Goal: Task Accomplishment & Management: Use online tool/utility

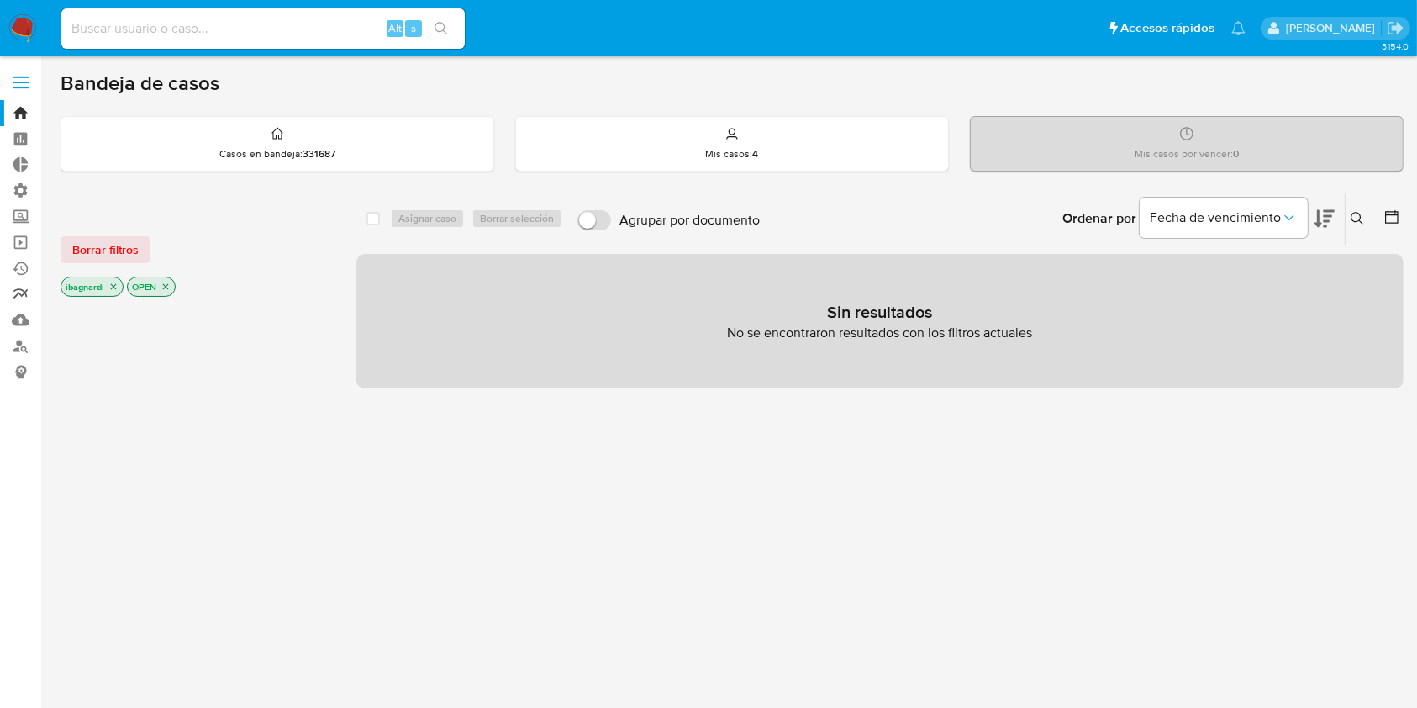
click at [24, 293] on link "Reportes" at bounding box center [100, 295] width 200 height 26
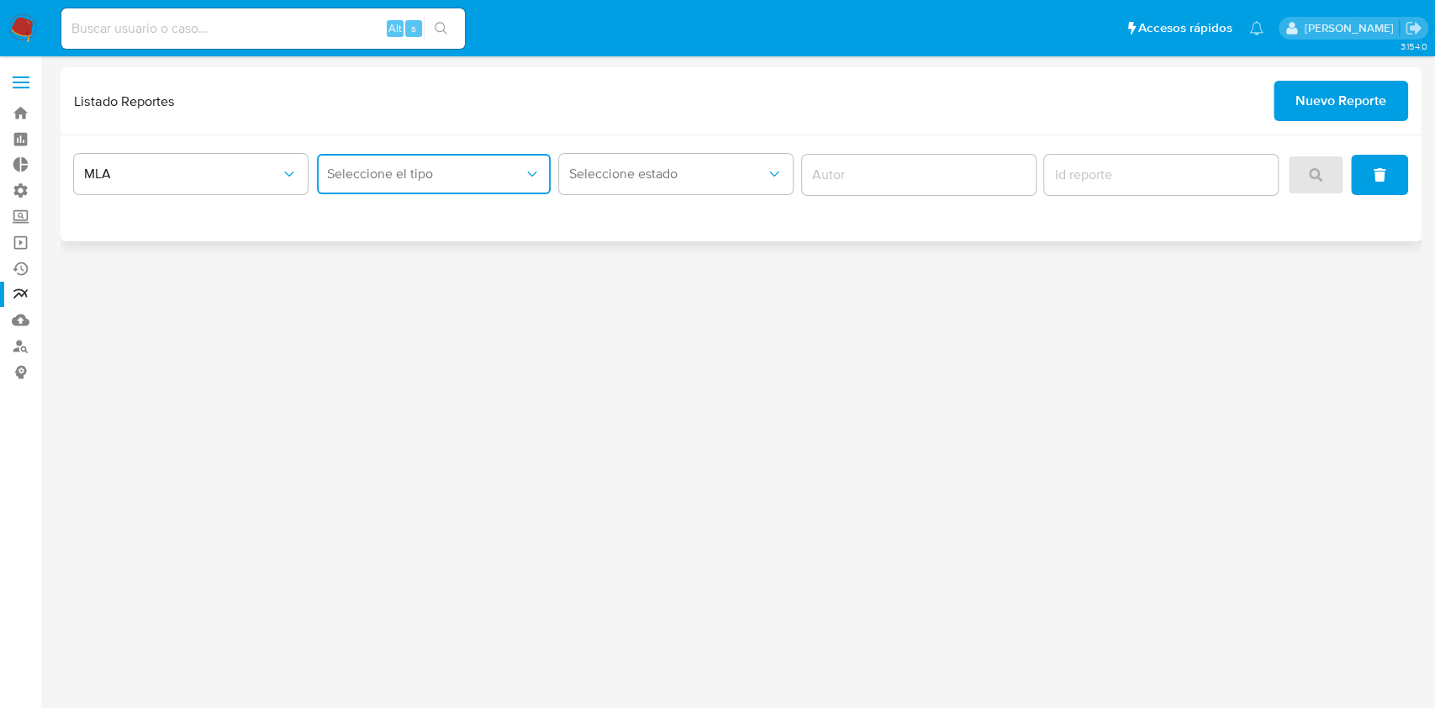
click at [461, 162] on button "Seleccione el tipo" at bounding box center [434, 174] width 234 height 40
click at [414, 258] on span "LEGAJO UNICO" at bounding box center [374, 259] width 94 height 17
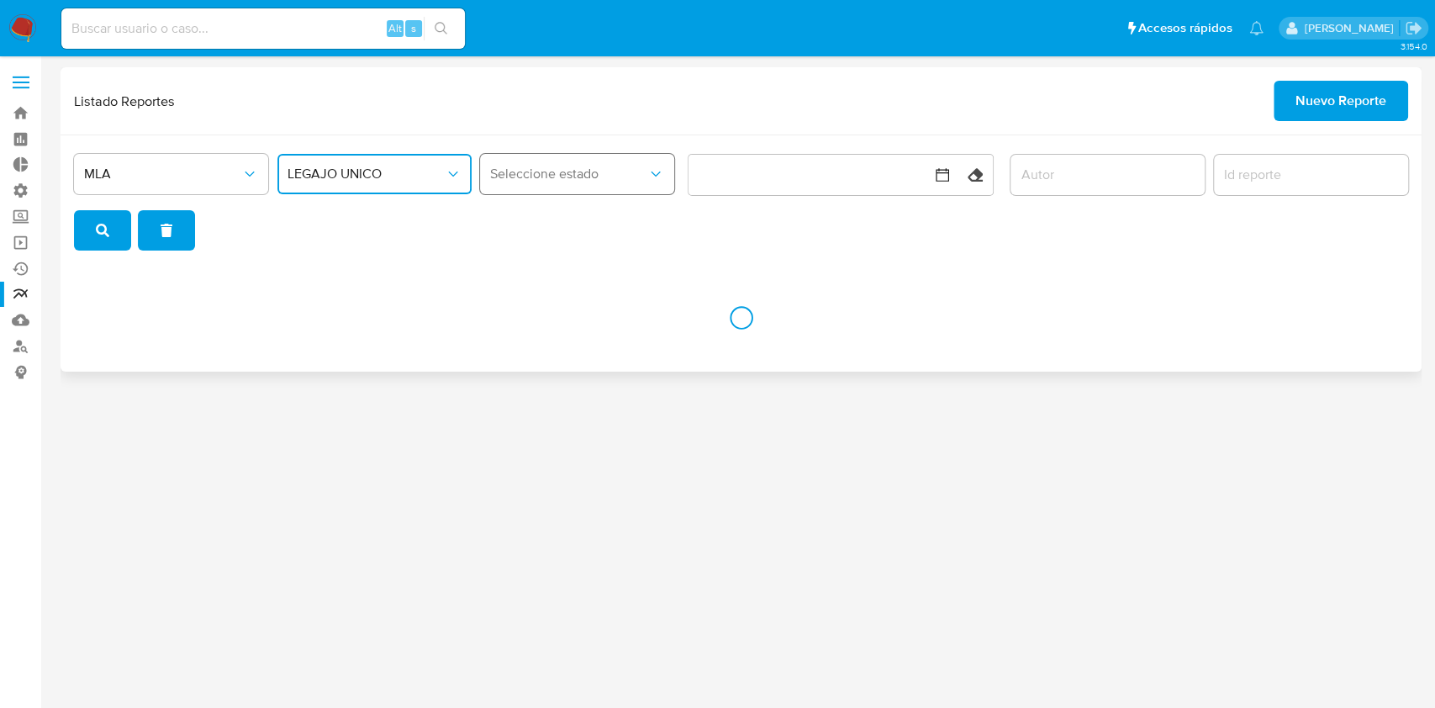
click at [636, 169] on span "Seleccione estado" at bounding box center [568, 174] width 157 height 17
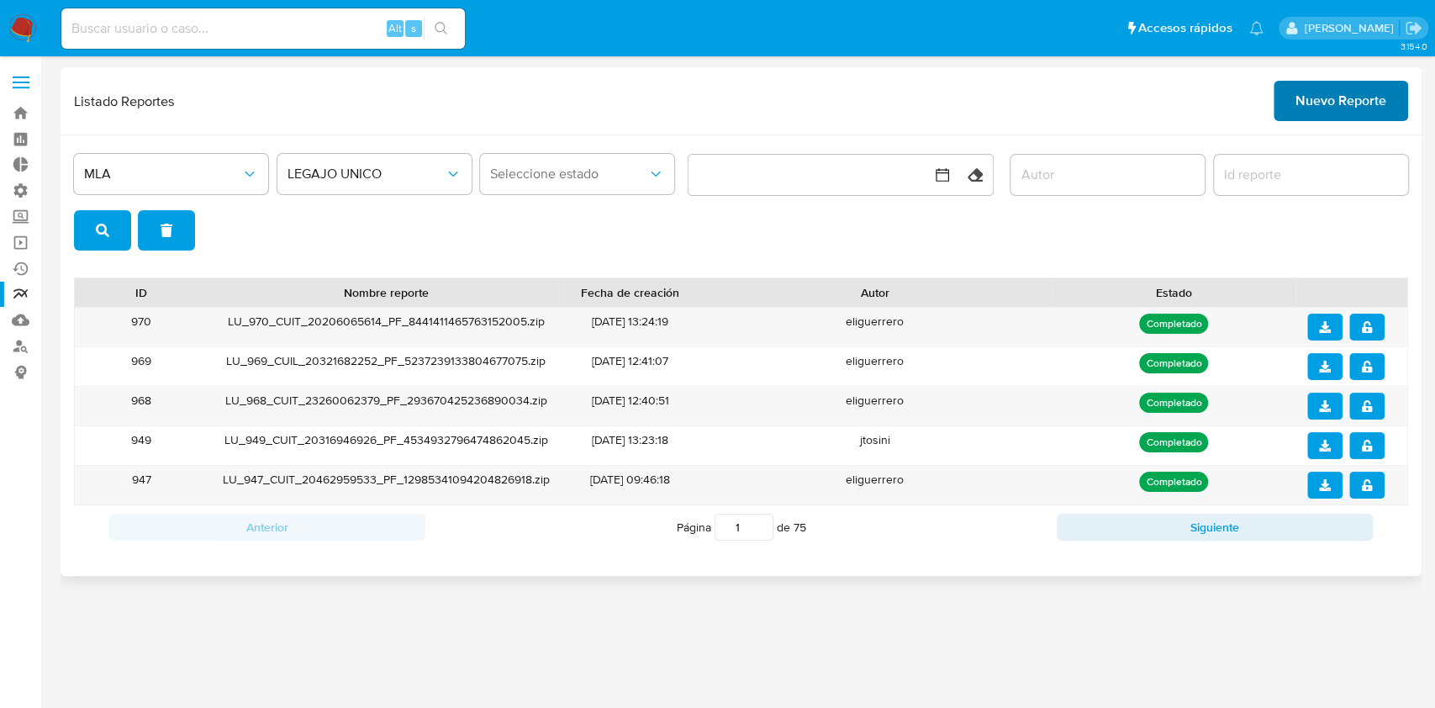
click at [1332, 96] on span "Nuevo Reporte" at bounding box center [1341, 100] width 91 height 37
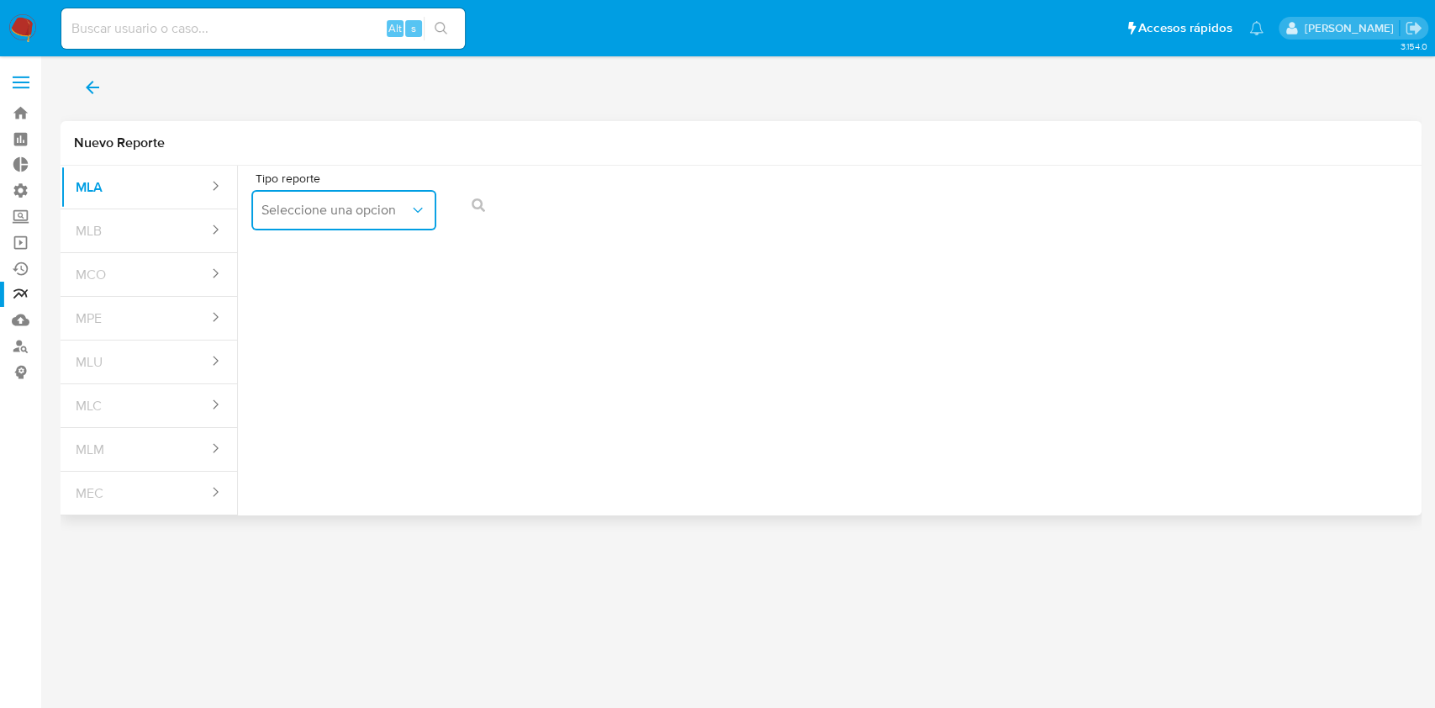
click at [325, 209] on span "Seleccione una opcion" at bounding box center [335, 210] width 148 height 17
click at [883, 177] on div "Tipo reporte Seleccione una opcion" at bounding box center [829, 204] width 1157 height 65
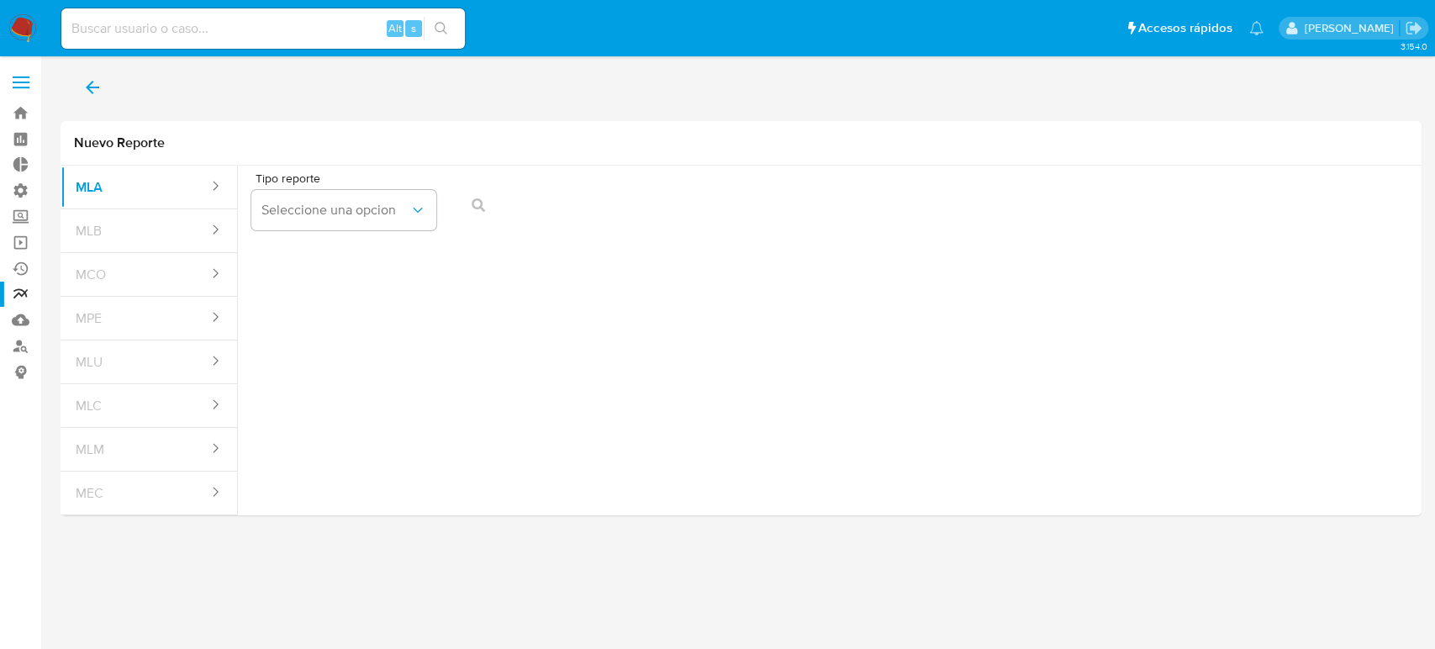
click at [87, 84] on icon "back" at bounding box center [92, 87] width 20 height 20
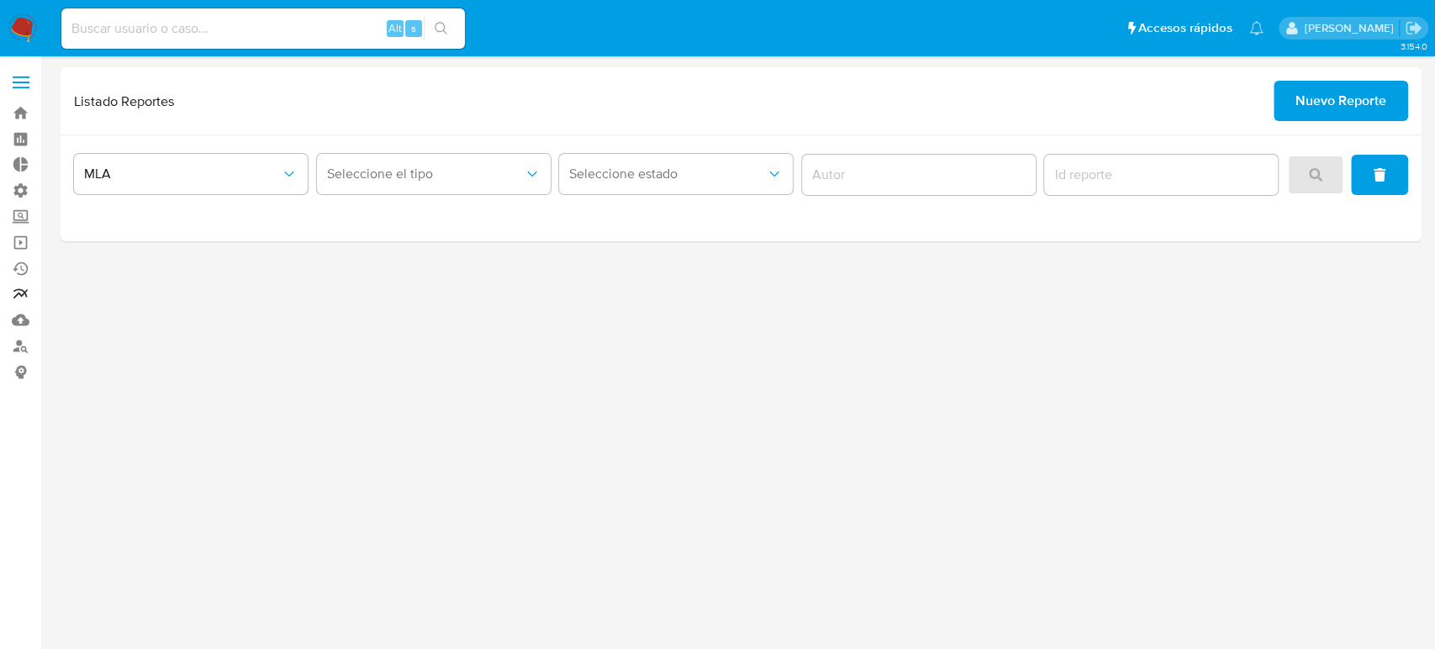
click at [23, 288] on link "Reportes" at bounding box center [100, 295] width 200 height 26
click at [1349, 98] on span "Nuevo Reporte" at bounding box center [1341, 100] width 91 height 37
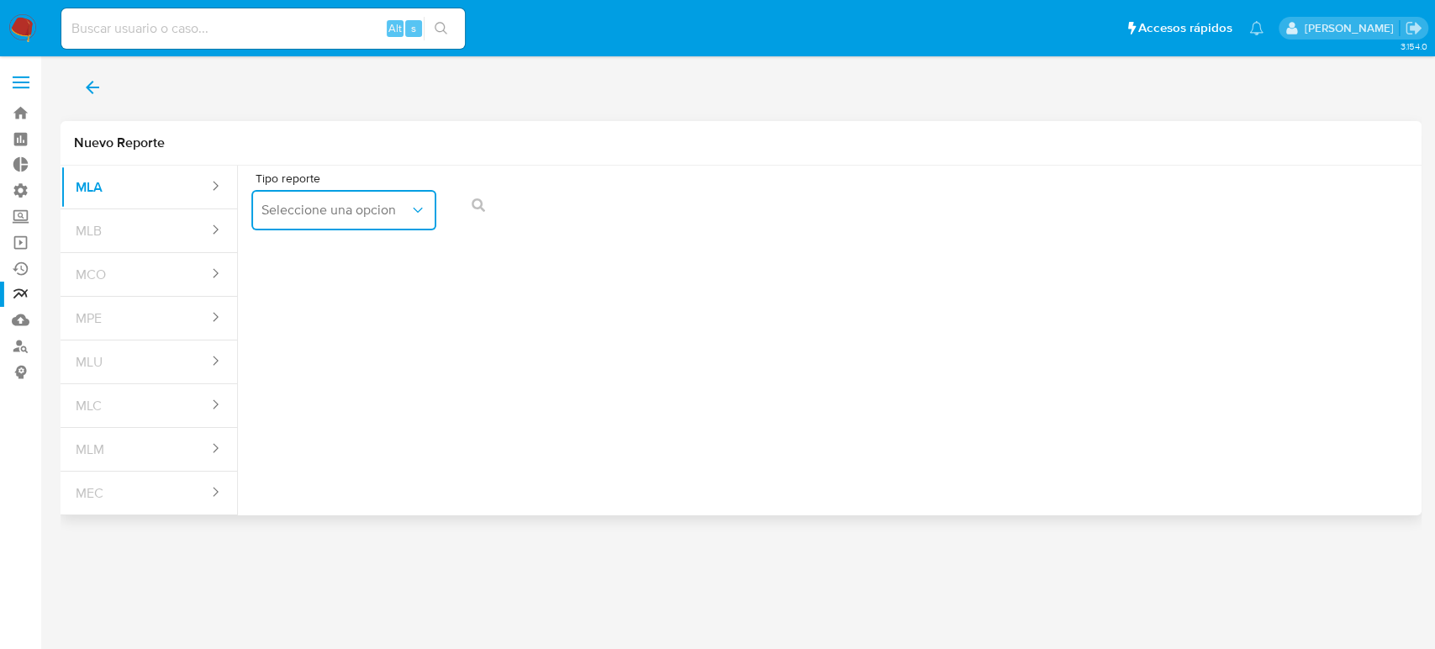
click at [323, 218] on span "Seleccione una opcion" at bounding box center [335, 210] width 148 height 17
click at [350, 300] on span "LEGAJO UNICO" at bounding box center [308, 296] width 94 height 17
click at [524, 209] on span "CDI" at bounding box center [534, 210] width 148 height 17
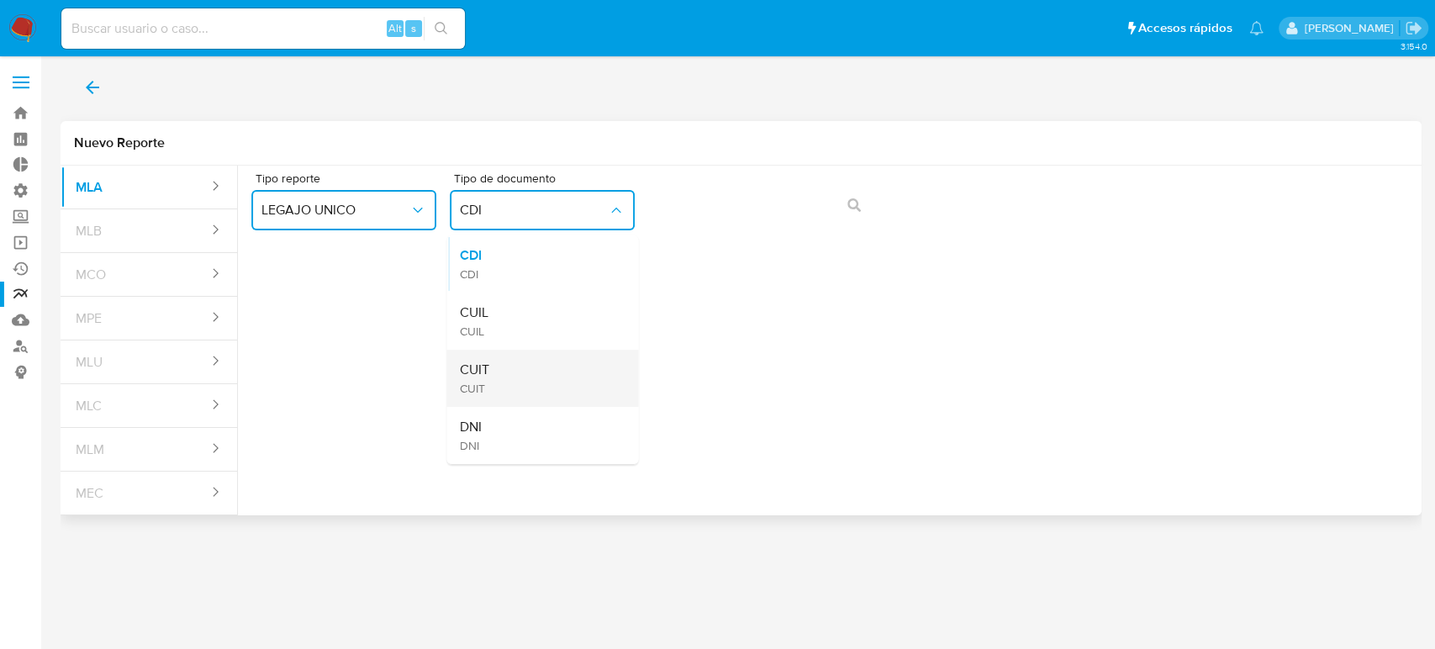
click at [520, 362] on div "CUIT CUIT" at bounding box center [537, 378] width 155 height 57
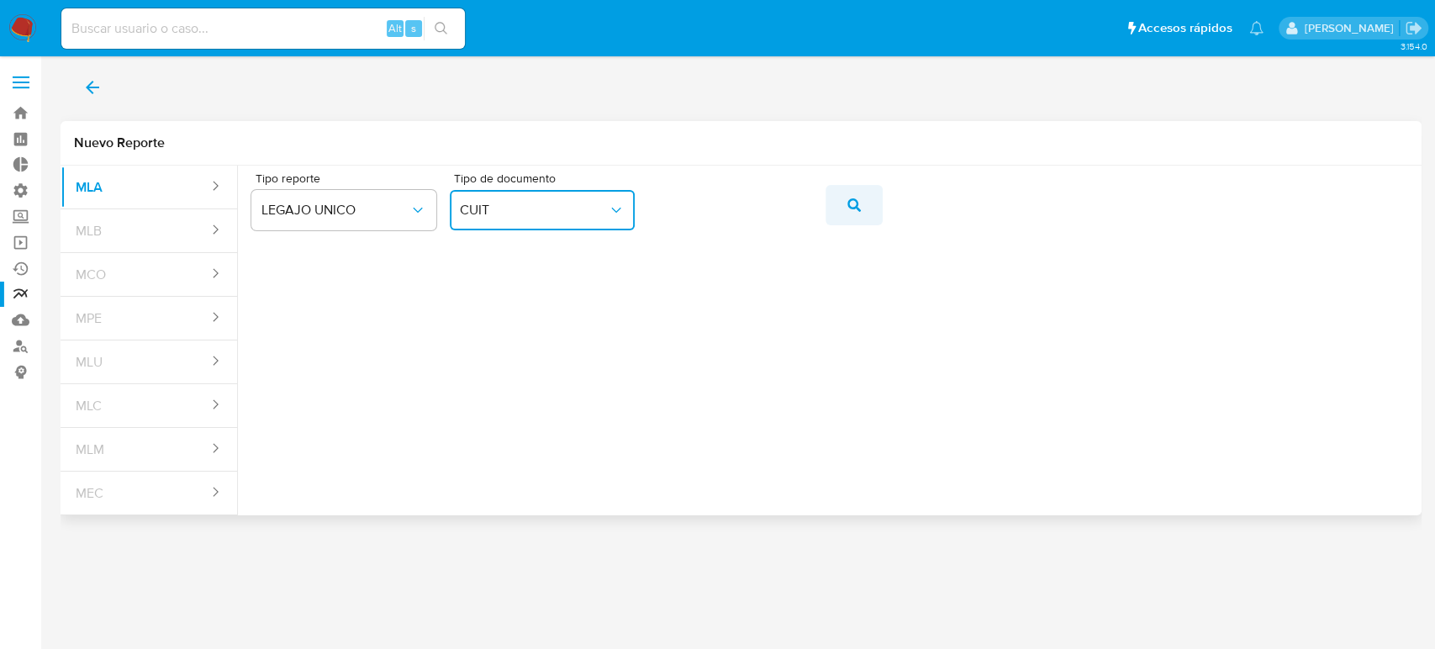
click at [850, 205] on icon "action-search" at bounding box center [853, 204] width 13 height 13
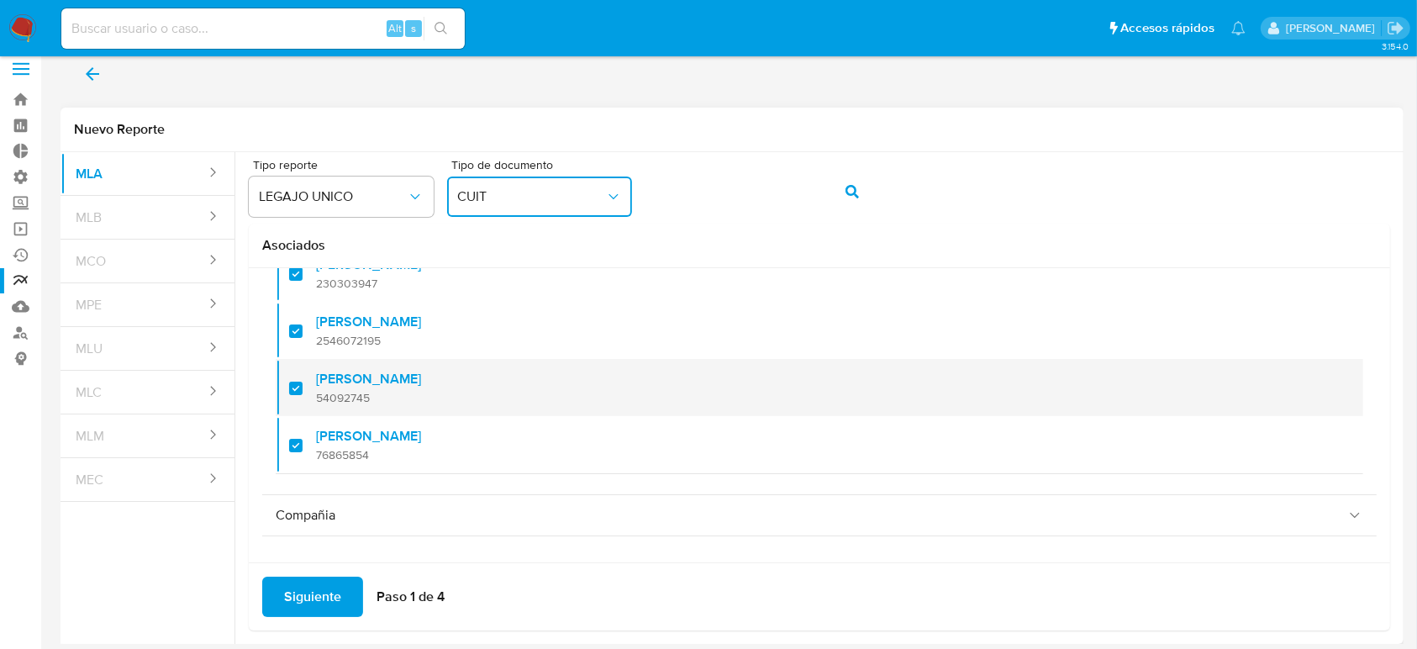
scroll to position [18, 0]
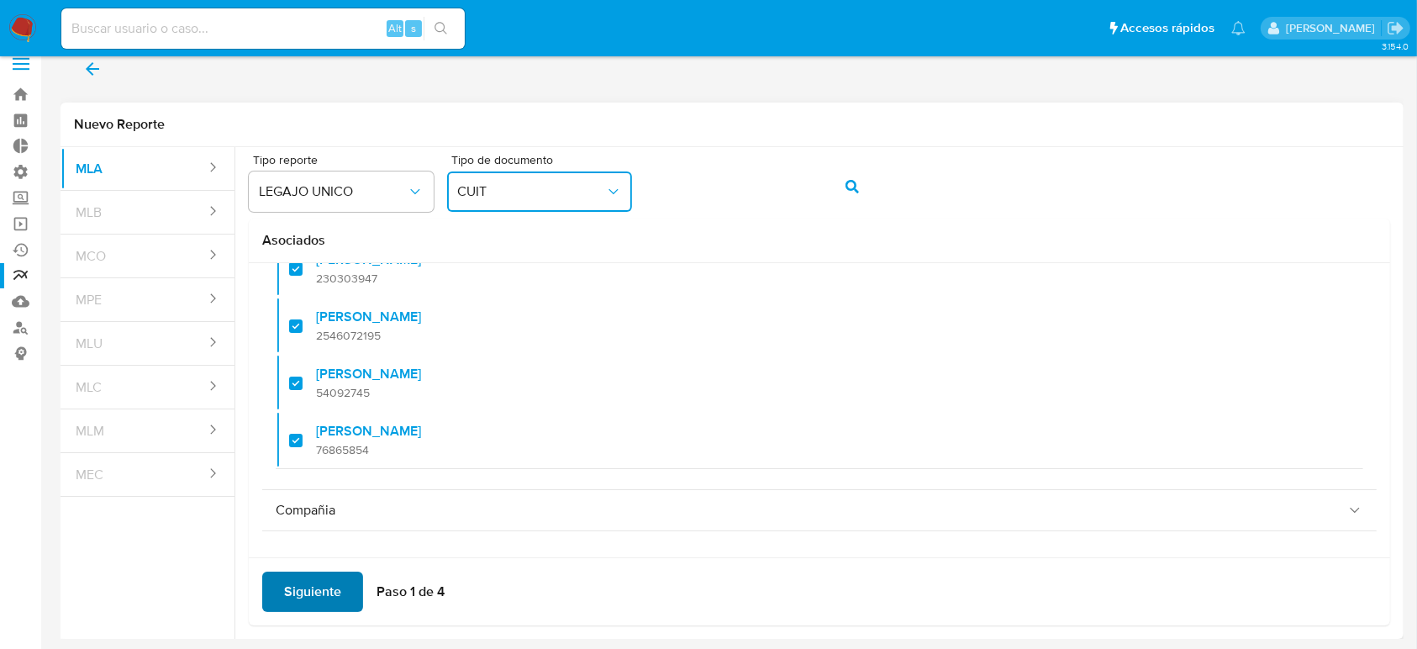
click at [325, 588] on span "Siguiente" at bounding box center [312, 591] width 57 height 37
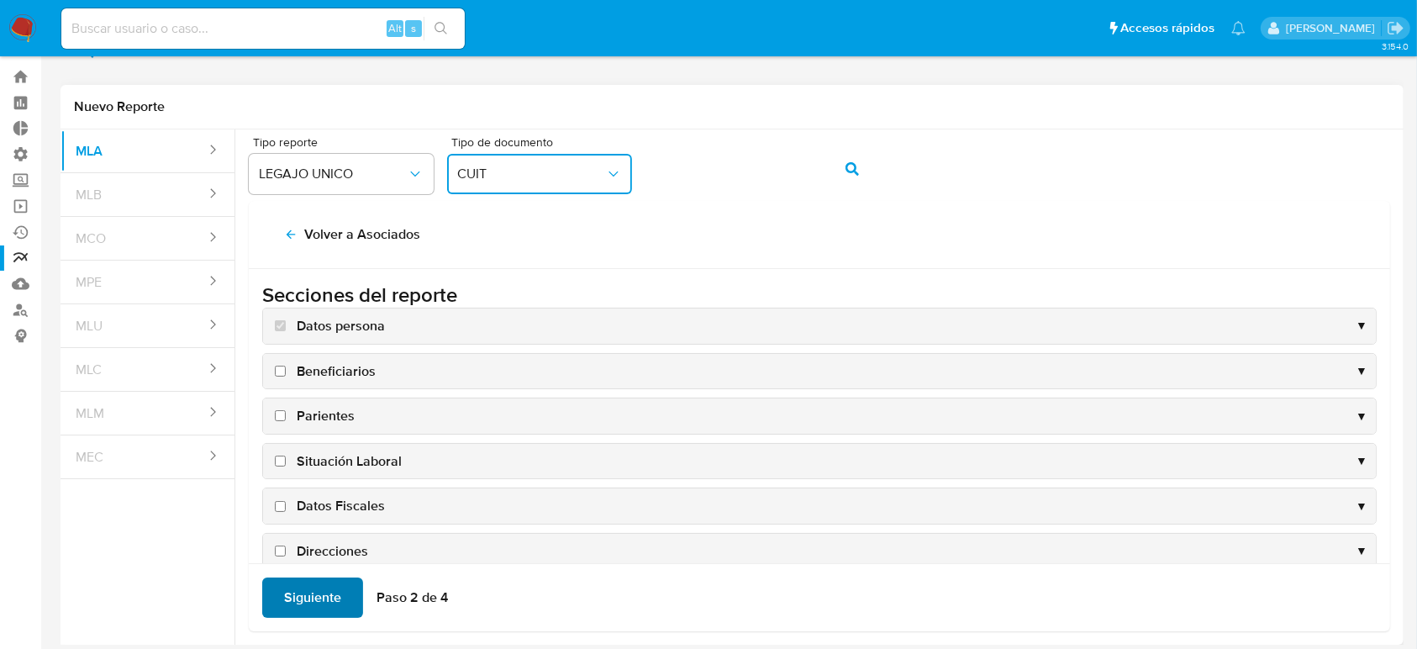
scroll to position [41, 0]
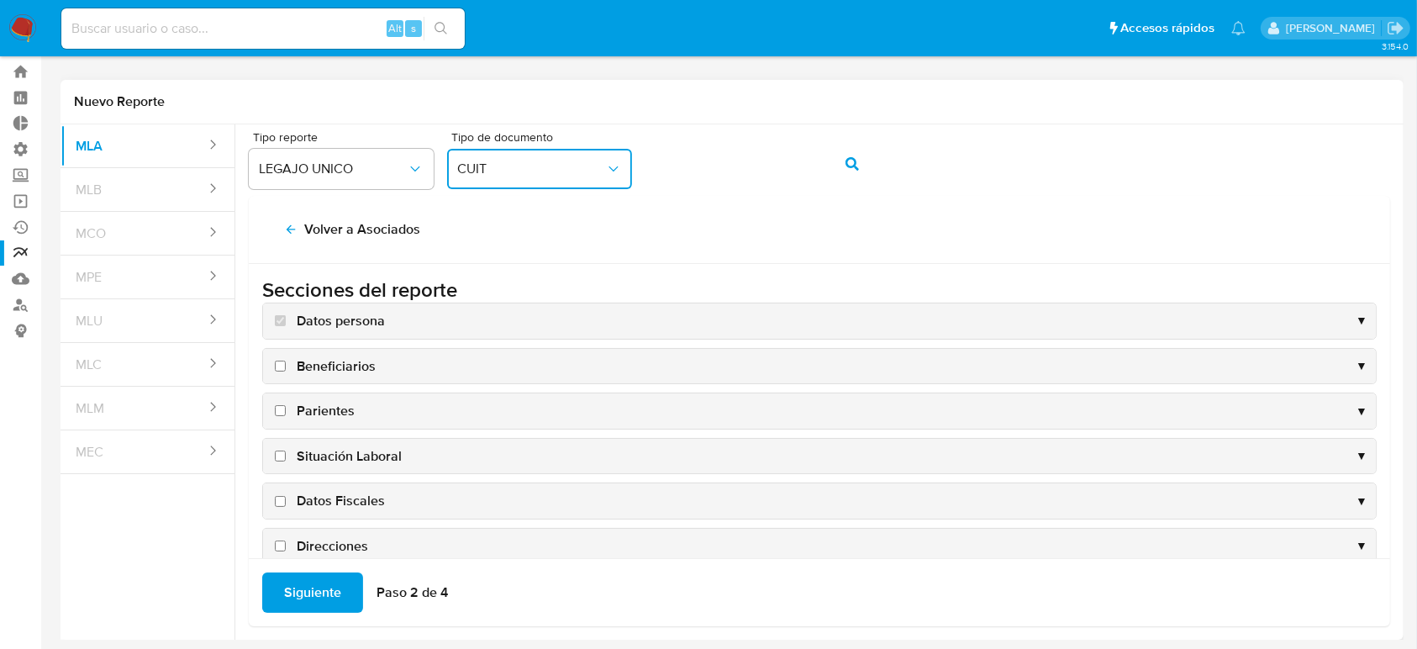
click at [270, 405] on div "Parientes ▼" at bounding box center [819, 410] width 1113 height 35
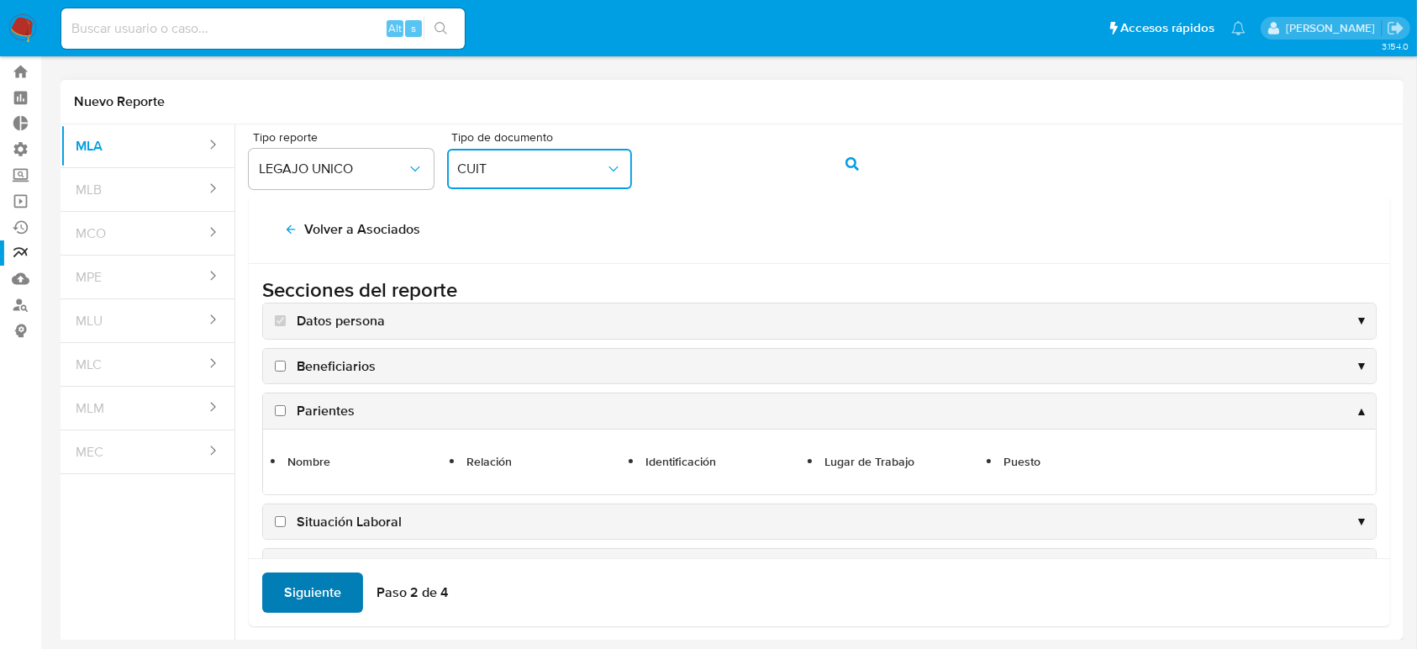
click at [293, 588] on span "Siguiente" at bounding box center [312, 592] width 57 height 37
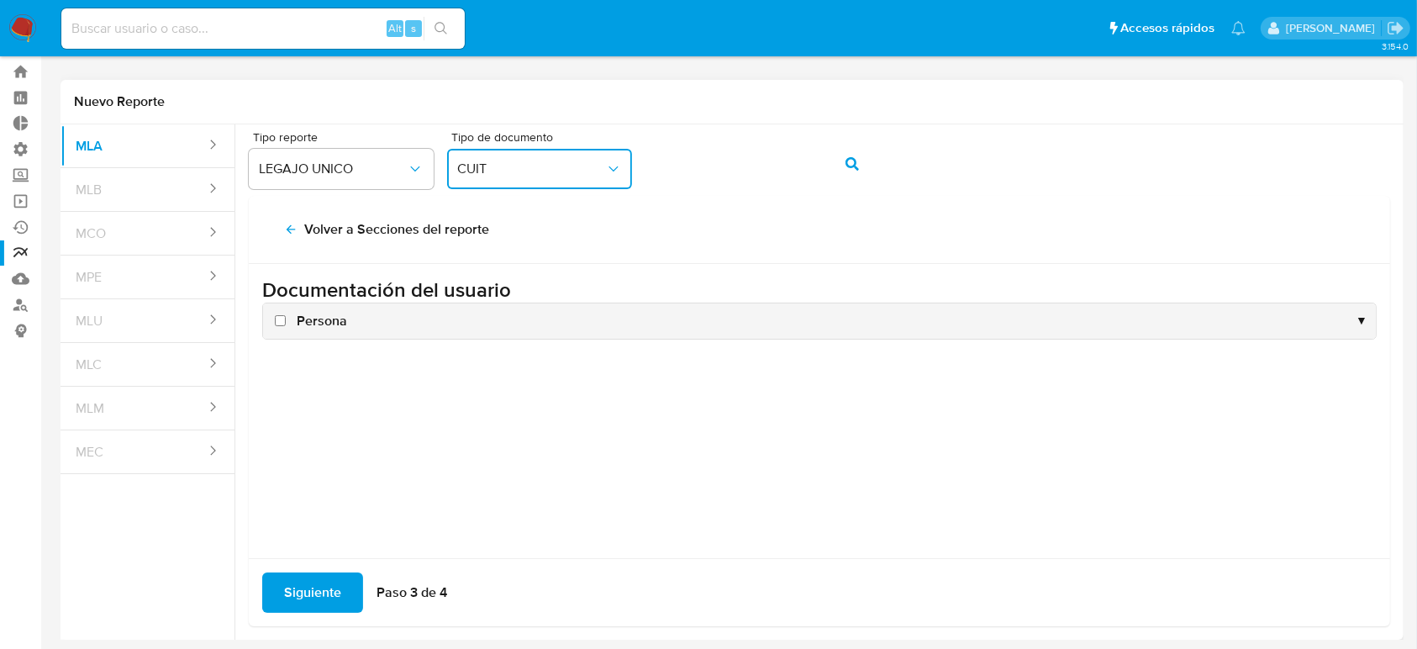
click at [276, 318] on input "Persona" at bounding box center [280, 320] width 11 height 11
checkbox input "true"
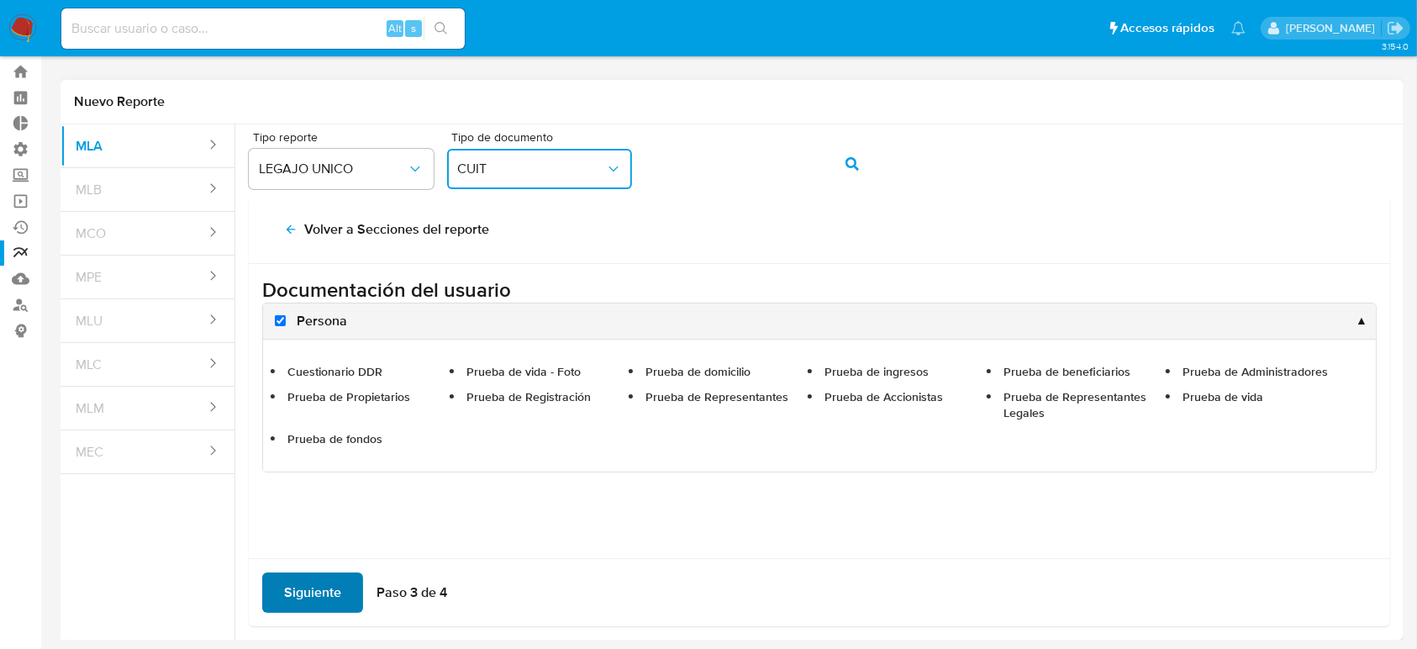
click at [326, 590] on span "Siguiente" at bounding box center [312, 592] width 57 height 37
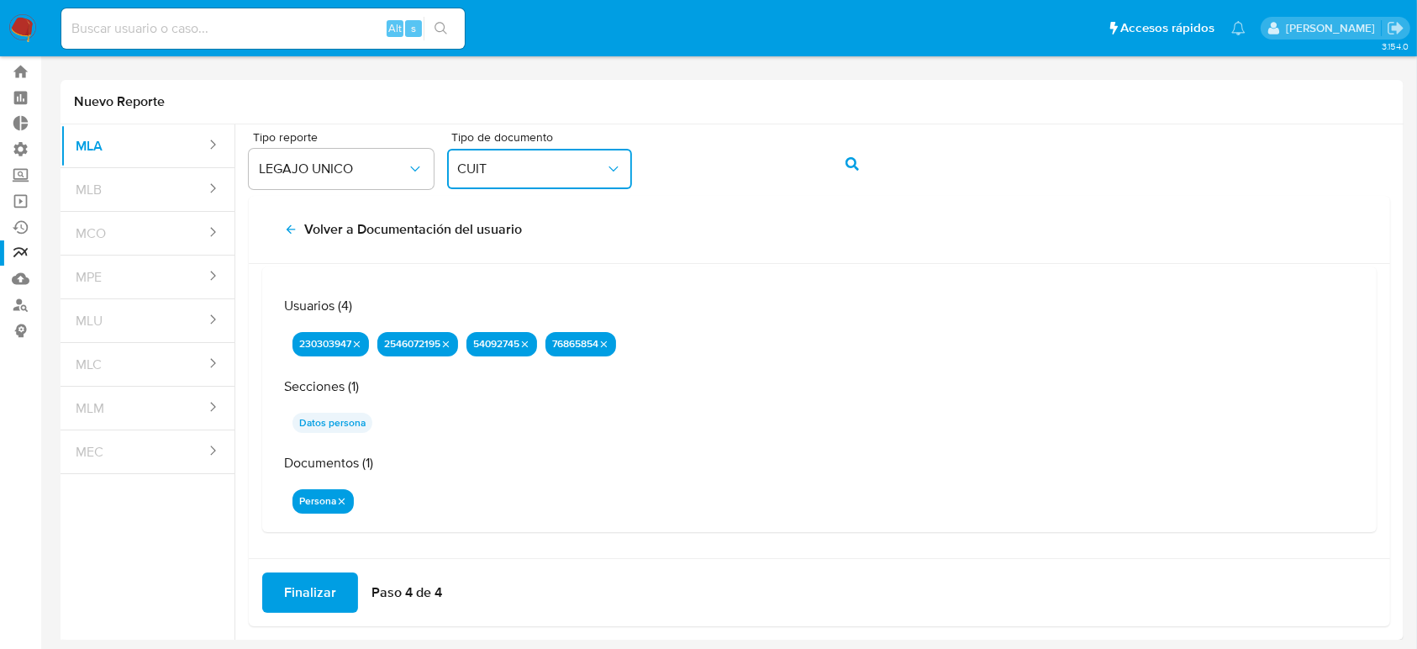
scroll to position [0, 0]
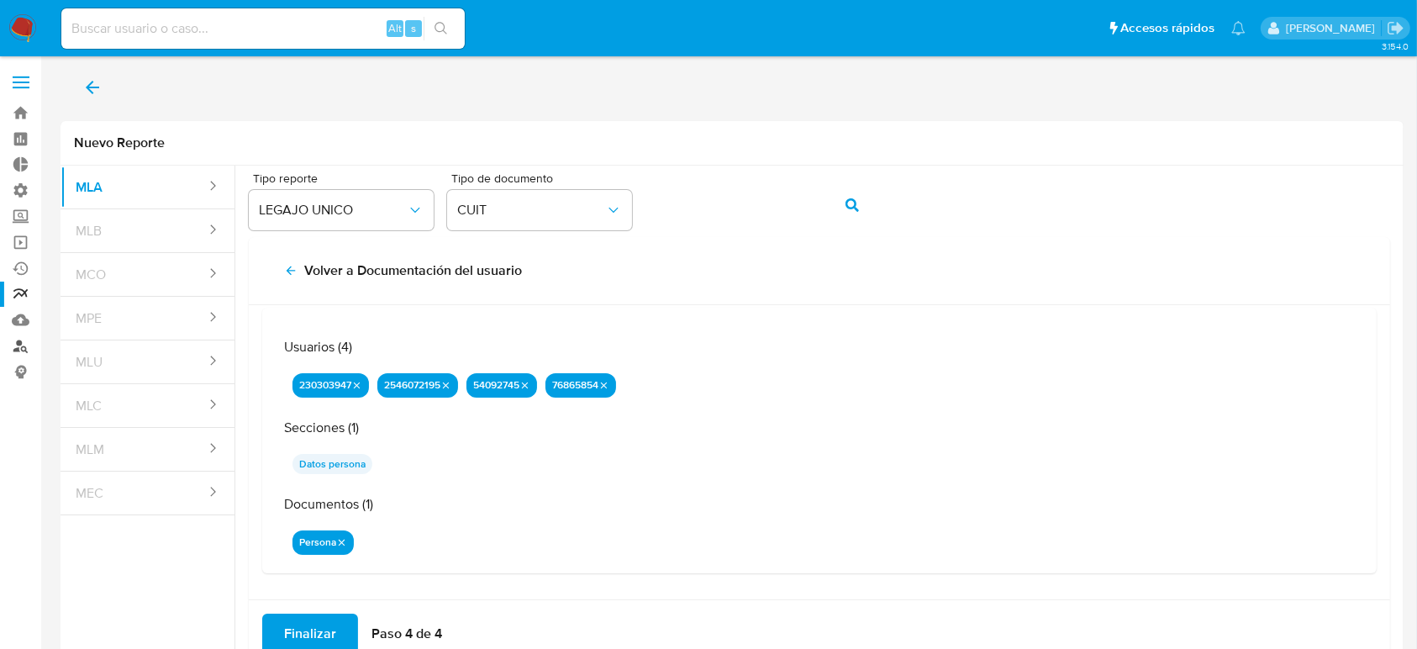
click at [20, 339] on link "Buscador de personas" at bounding box center [100, 346] width 200 height 26
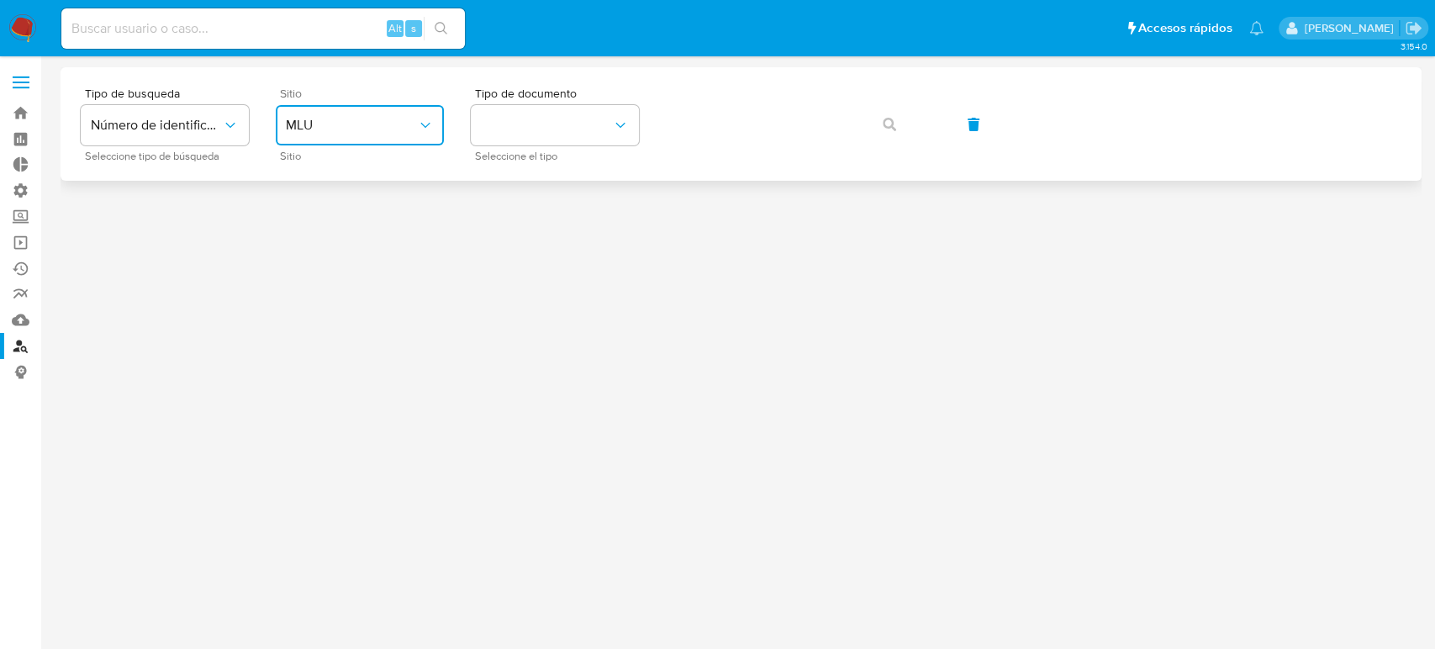
click at [323, 124] on span "MLU" at bounding box center [351, 125] width 131 height 17
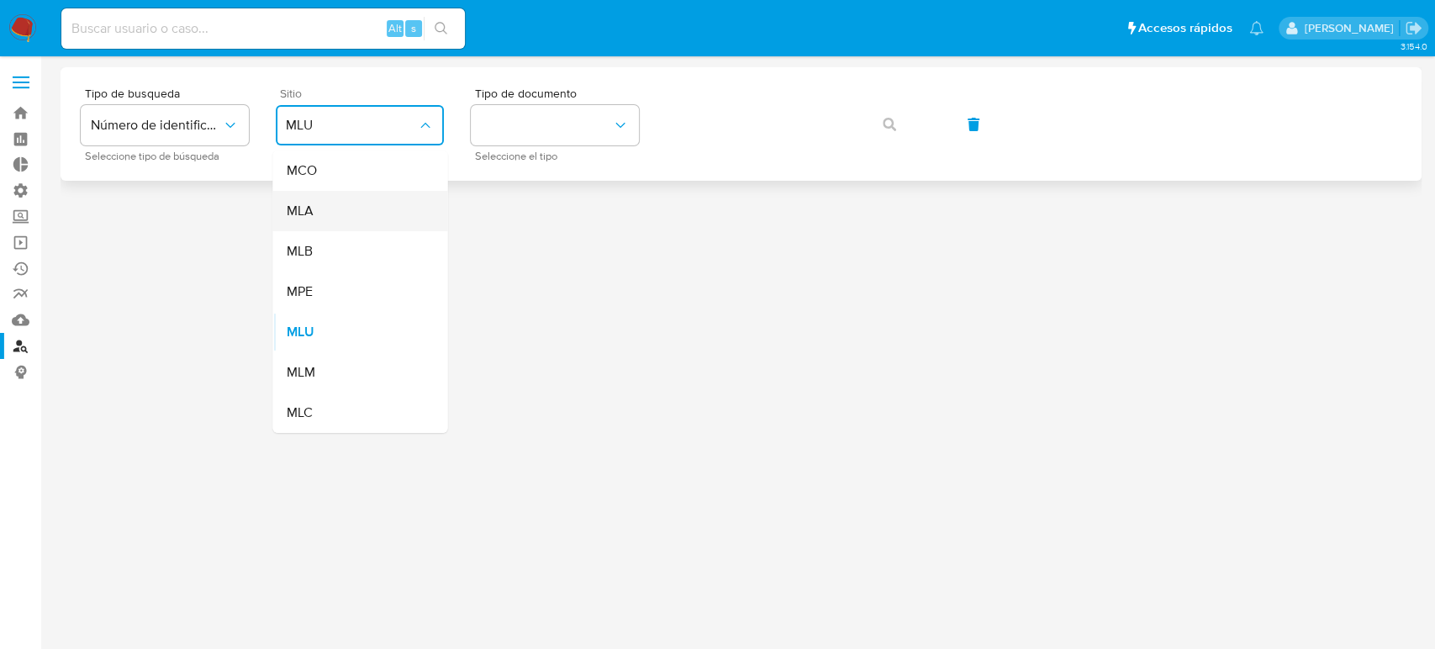
click at [344, 214] on div "MLA" at bounding box center [355, 211] width 138 height 40
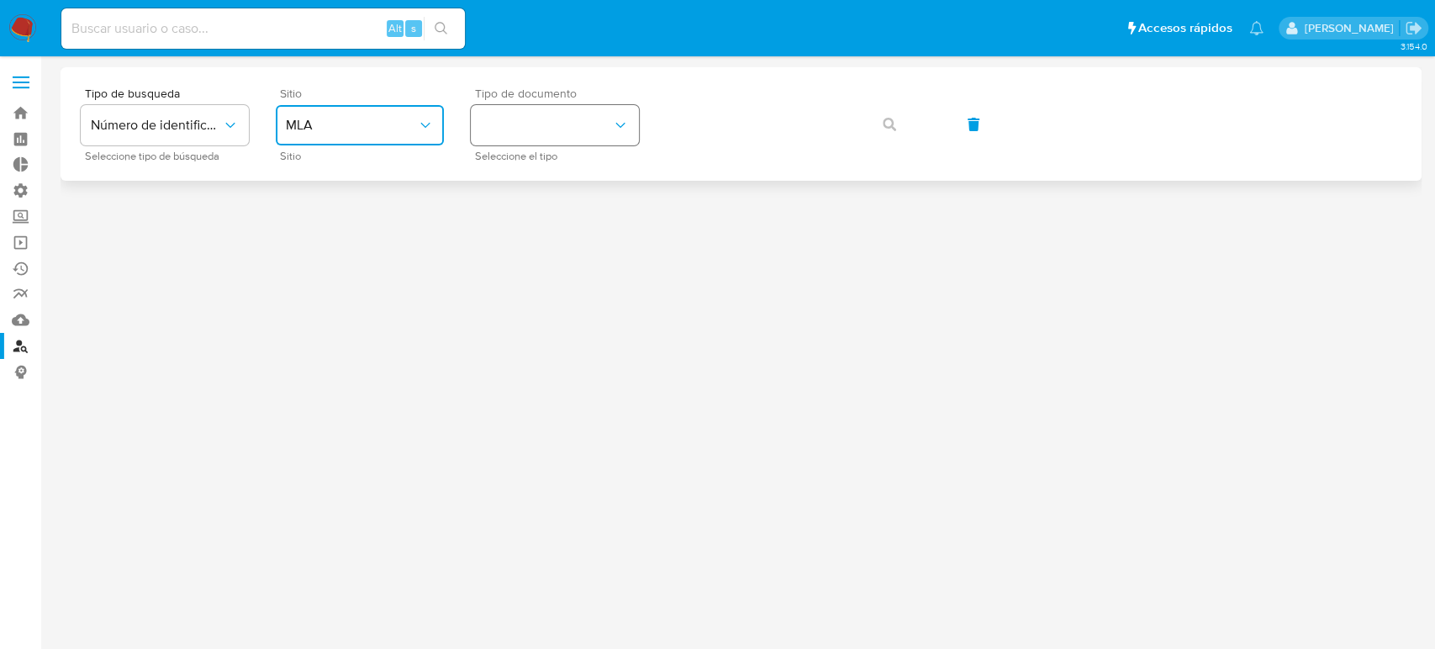
click at [586, 139] on button "identificationType" at bounding box center [555, 125] width 168 height 40
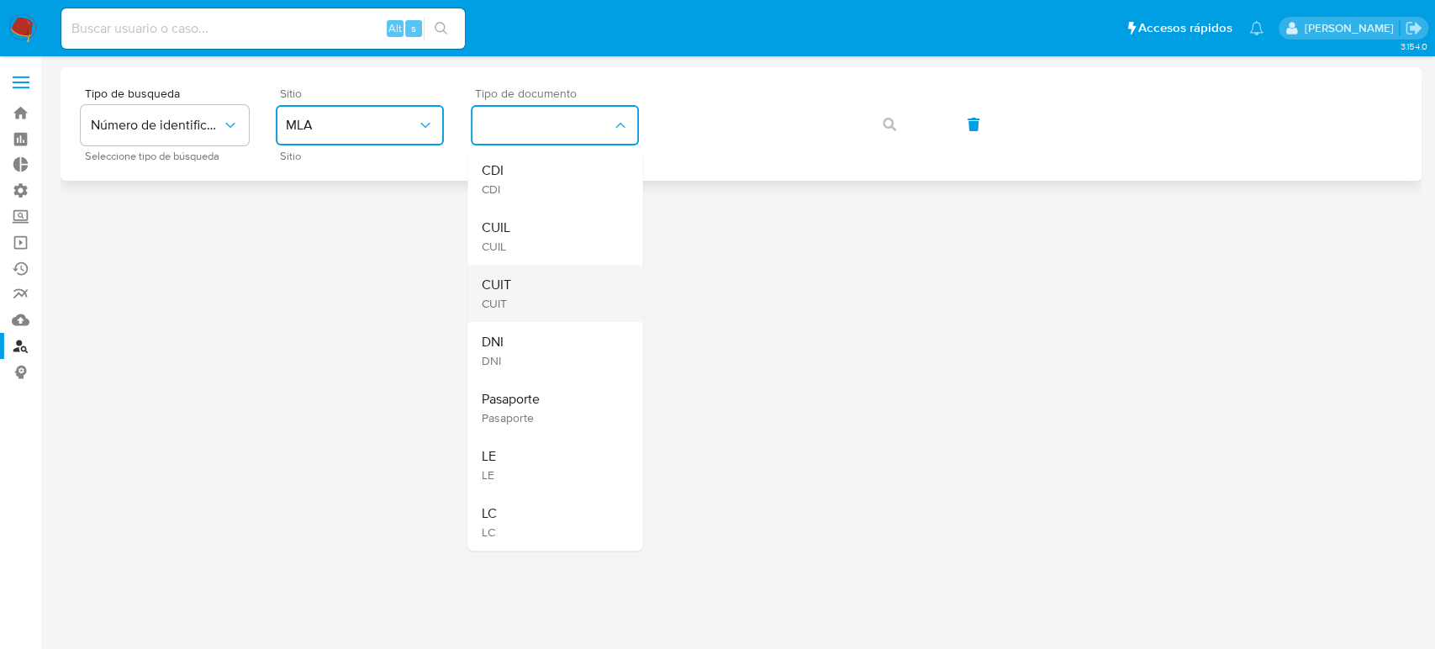
click at [545, 279] on div "CUIT CUIT" at bounding box center [550, 293] width 138 height 57
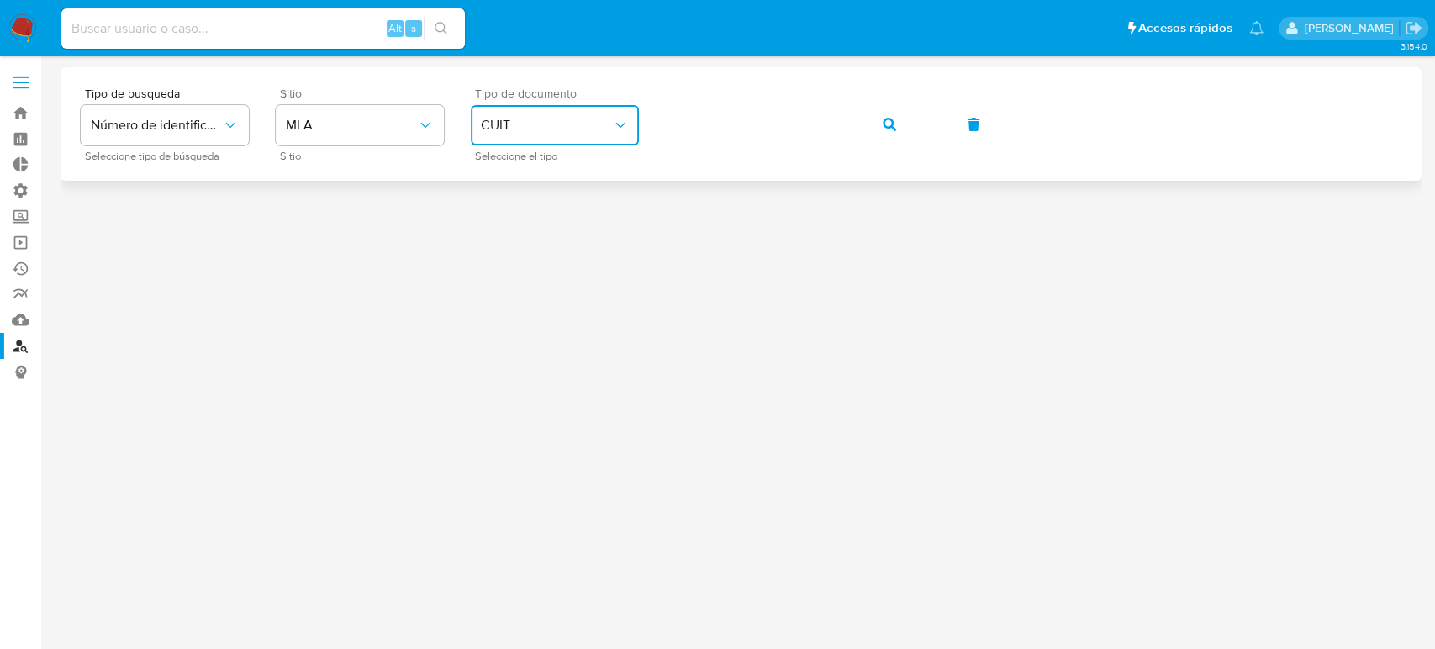
click at [884, 119] on icon "button" at bounding box center [889, 124] width 13 height 13
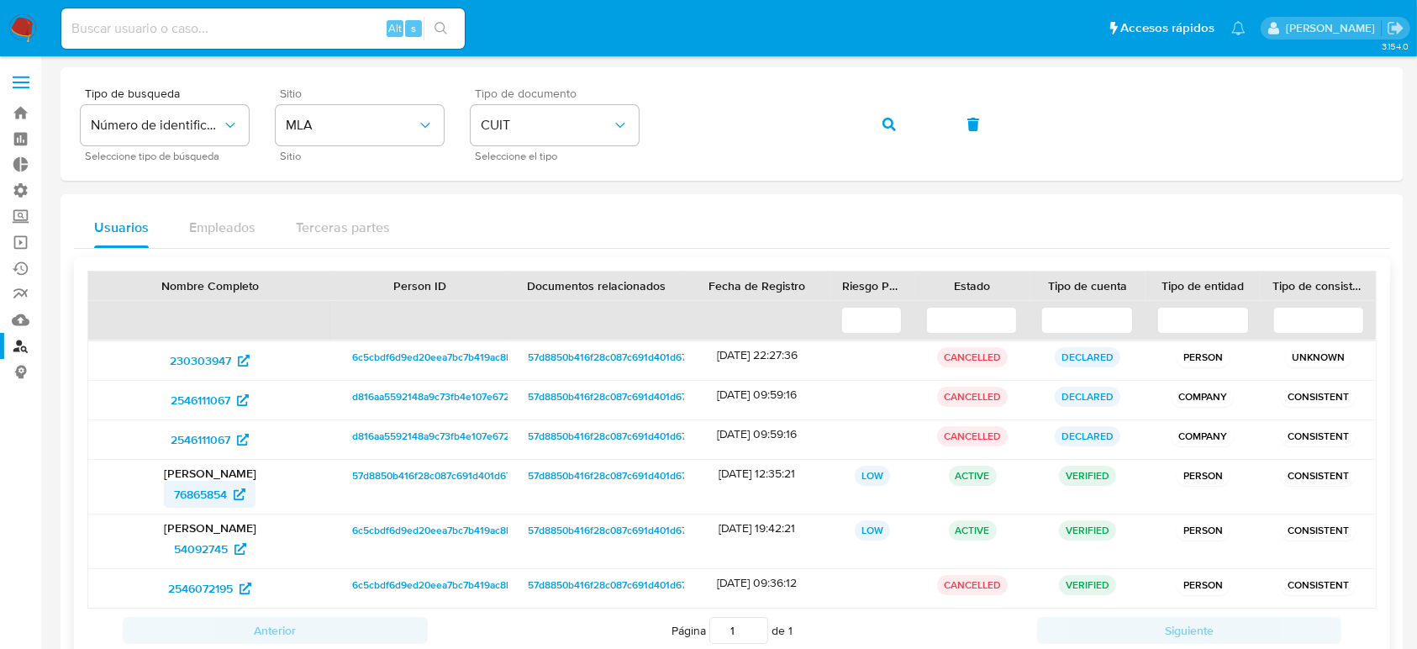
click at [184, 497] on span "76865854" at bounding box center [200, 494] width 53 height 27
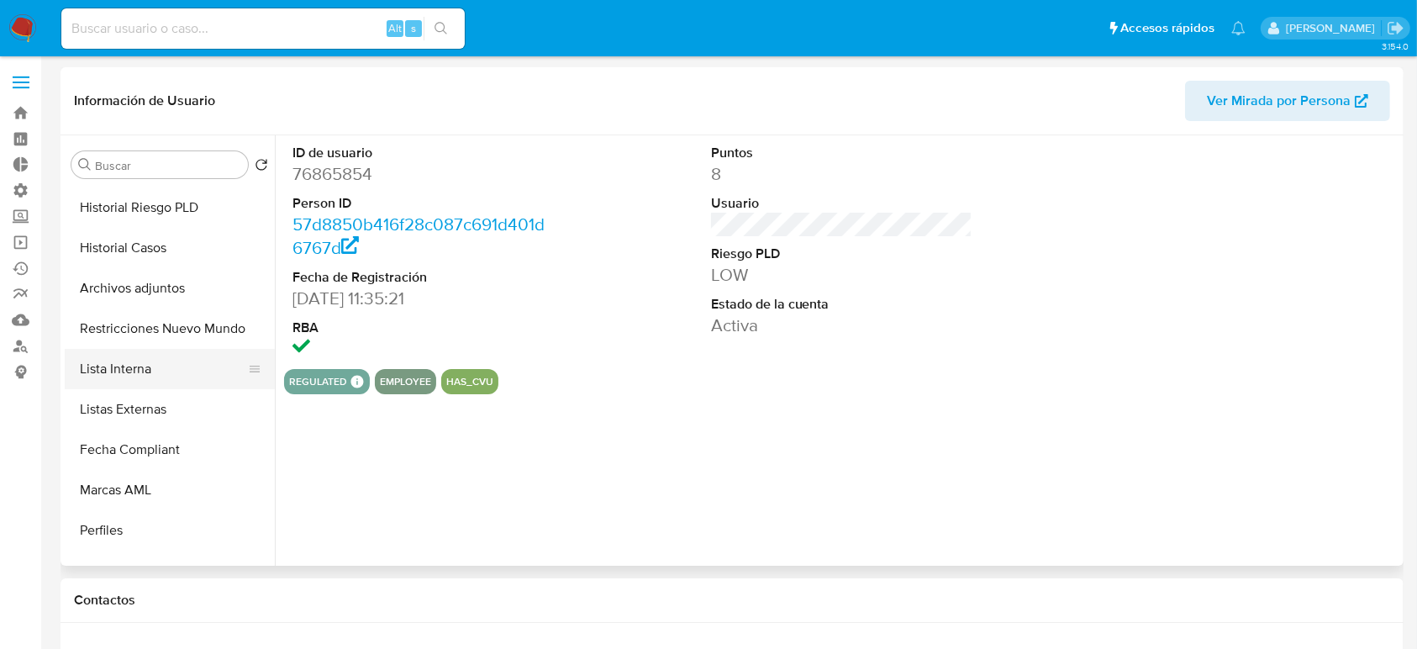
scroll to position [224, 0]
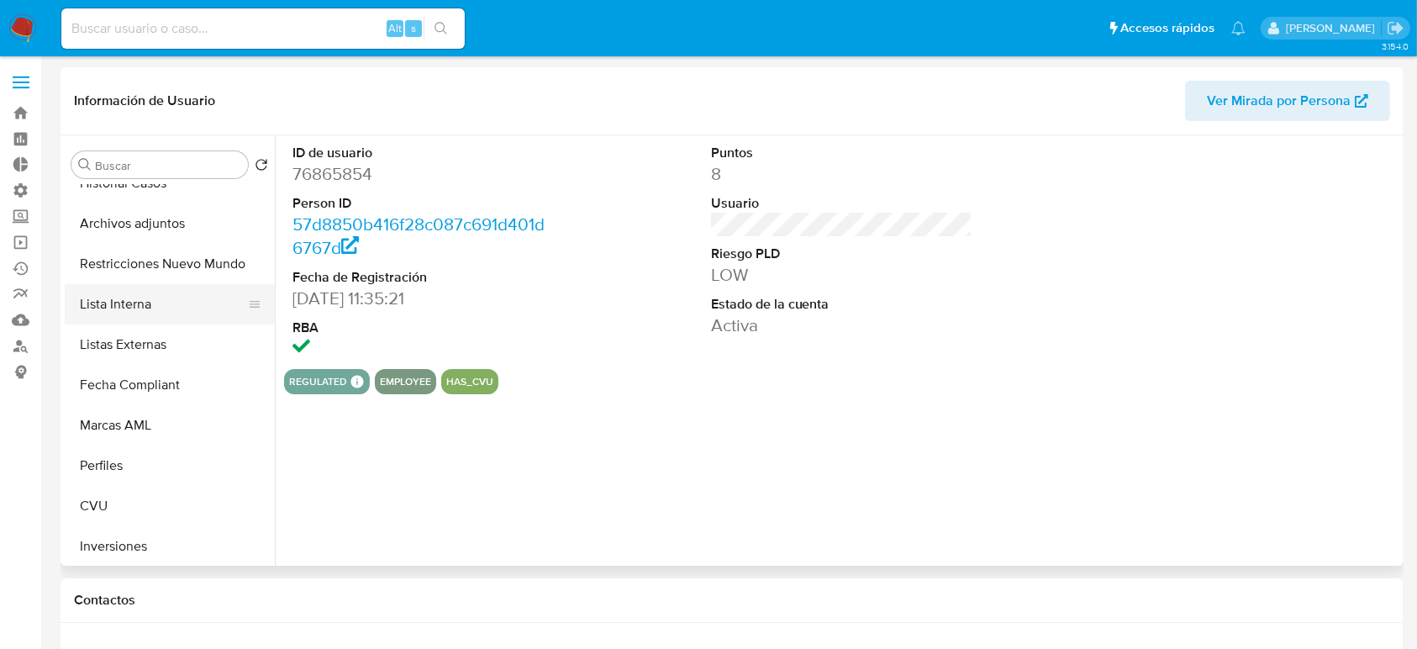
select select "10"
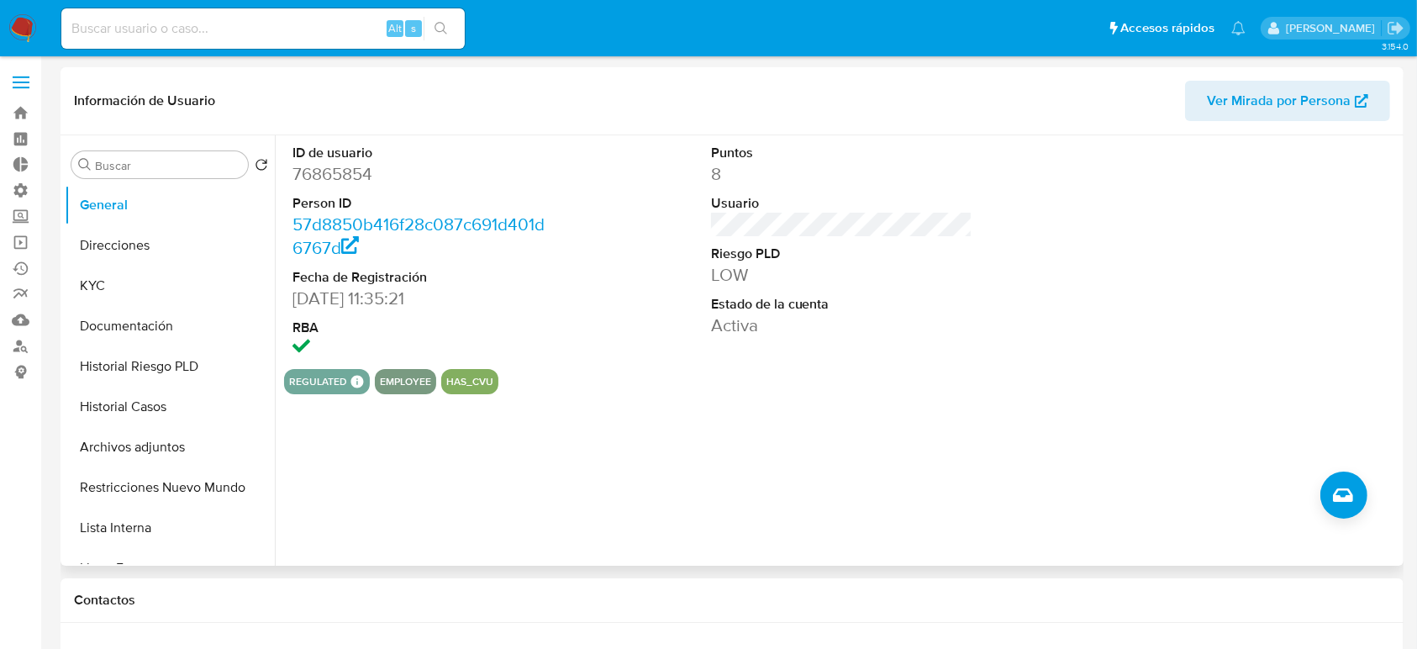
click at [1276, 105] on span "Ver Mirada por Persona" at bounding box center [1279, 101] width 144 height 40
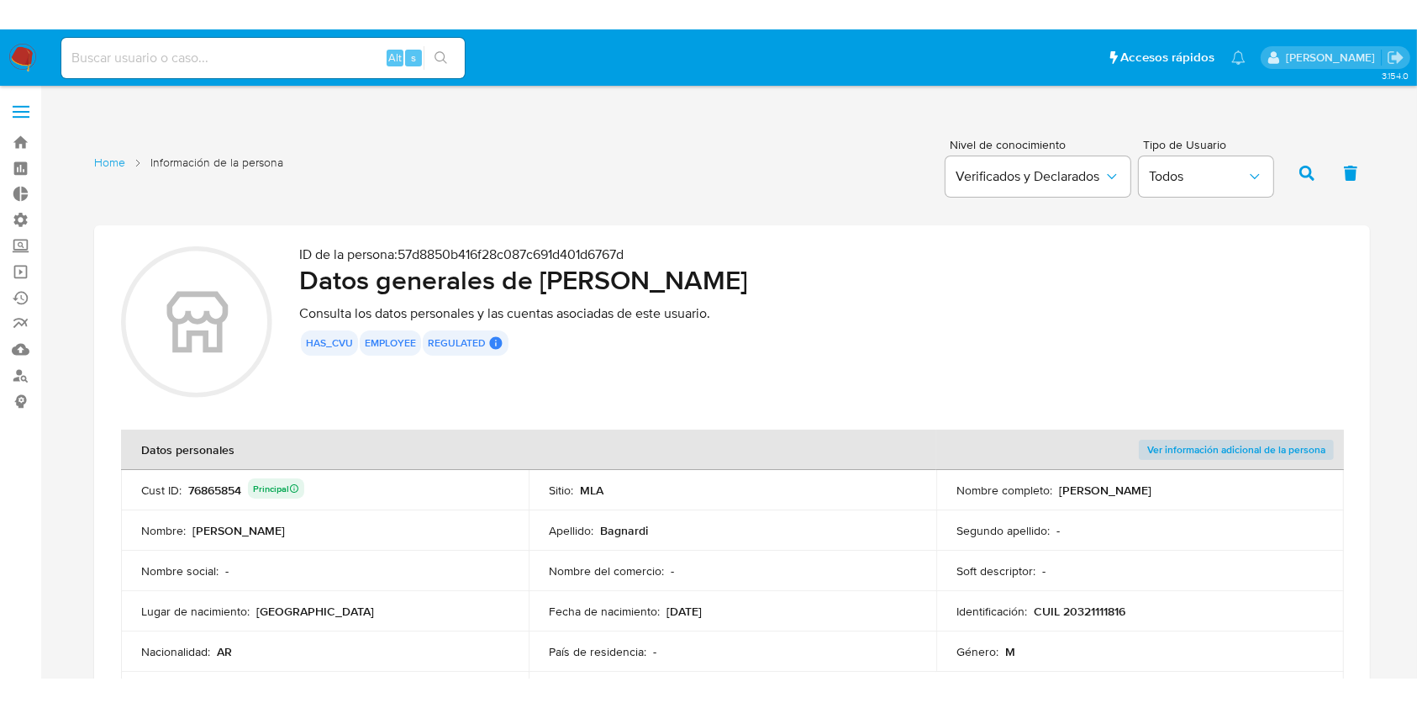
scroll to position [112, 0]
